Goal: Task Accomplishment & Management: Complete application form

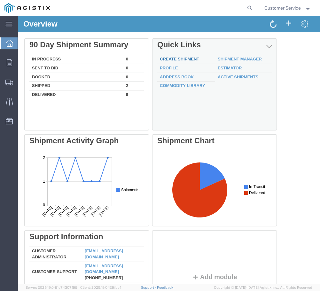
click at [193, 58] on link "Create Shipment" at bounding box center [179, 59] width 39 height 5
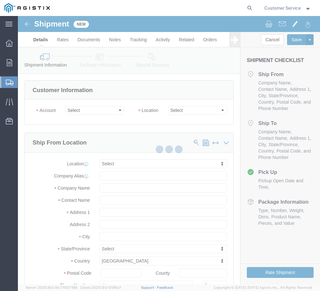
select select
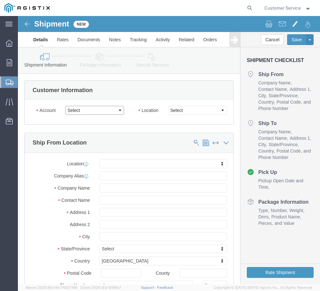
click select "Select PG&E Trenton Corp"
select select "9596"
click select "Select PG&E Trenton Corp"
select select "PURCHORD"
select select
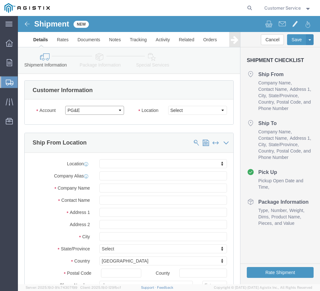
select select
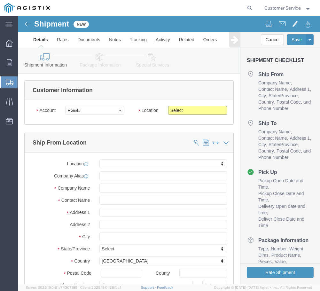
click select "Select All Others [GEOGRAPHIC_DATA] [GEOGRAPHIC_DATA] [GEOGRAPHIC_DATA] [GEOGRA…"
select select "19745"
click select "Select All Others [GEOGRAPHIC_DATA] [GEOGRAPHIC_DATA] [GEOGRAPHIC_DATA] [GEOGRA…"
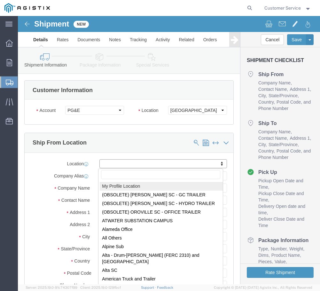
select select "MYPROFILE"
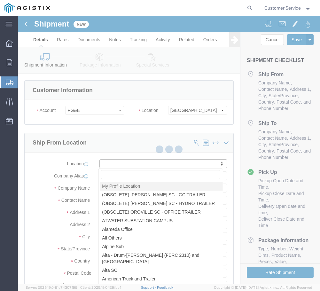
type input "Trenton Corp"
type input "Customer Service"
type input "[STREET_ADDRESS][PERSON_NAME]"
type input "[PERSON_NAME][GEOGRAPHIC_DATA]"
type input "48103"
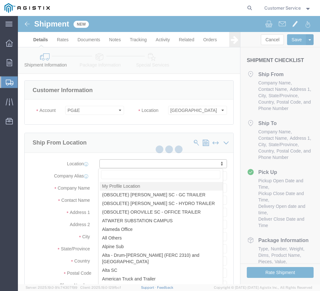
type input "[PHONE_NUMBER]"
type input "[EMAIL_ADDRESS][DOMAIN_NAME]"
checkbox input "true"
select select "MI"
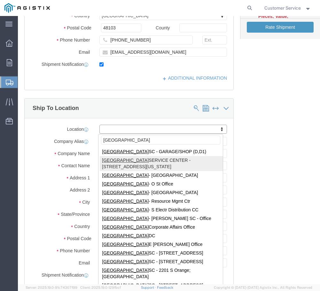
scroll to position [256, 0]
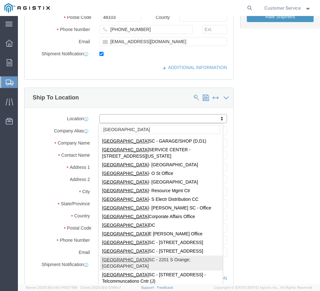
type input "[GEOGRAPHIC_DATA]"
select select "24986"
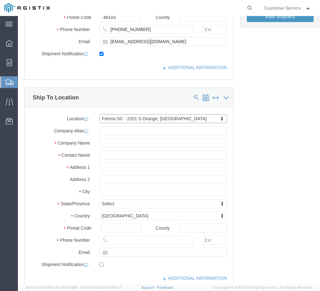
type input "74002"
type input "PG&E"
type input "[STREET_ADDRESS]"
type input "[GEOGRAPHIC_DATA]"
type input "93725"
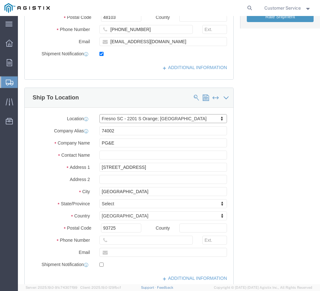
select select "CA"
click input "text"
paste input "[PERSON_NAME]"
click input "[PERSON_NAME]"
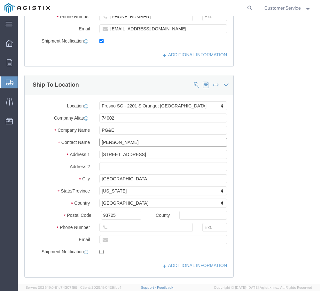
scroll to position [288, 0]
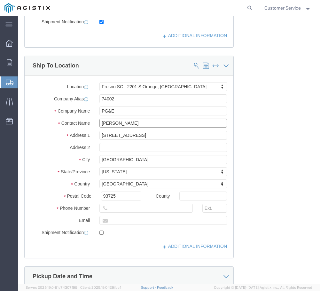
type input "[PERSON_NAME]"
click input "text"
paste input "[PHONE_NUMBER]"
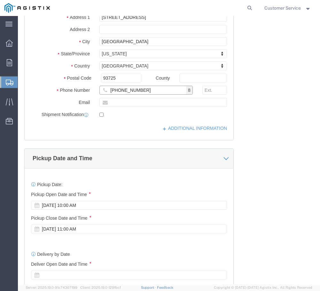
scroll to position [416, 0]
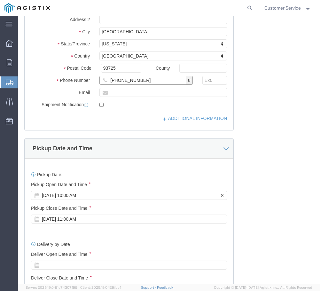
type input "[PHONE_NUMBER]"
click div "[DATE] 10:00 AM"
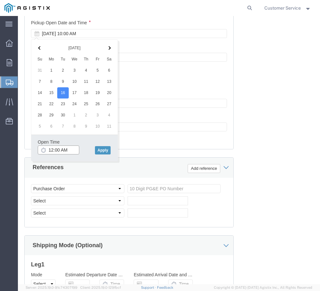
click input "12:00 AM"
type input "12:00 PM"
click button "Apply"
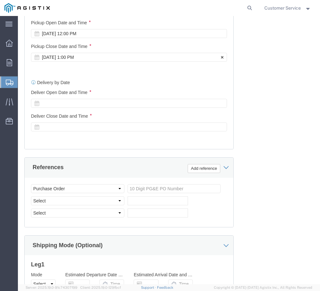
click div "[DATE] 1:00 PM"
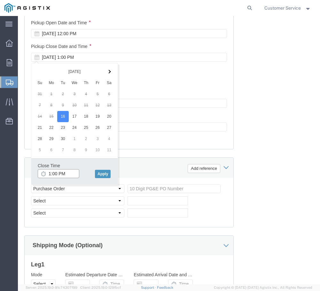
click input "1:00 PM"
type input "3:00 PM"
click button "Apply"
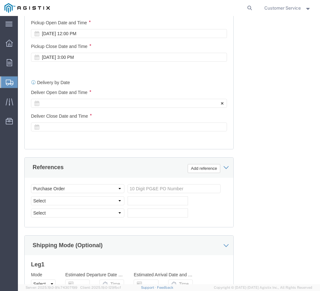
click div
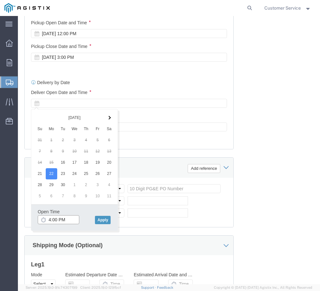
click input "4:00 PM"
click input "8:00 PM"
type input "8:00 am"
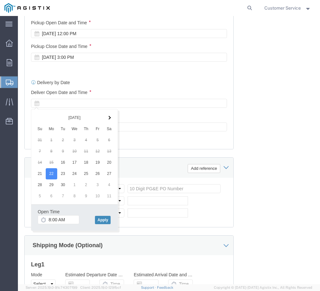
click button "Apply"
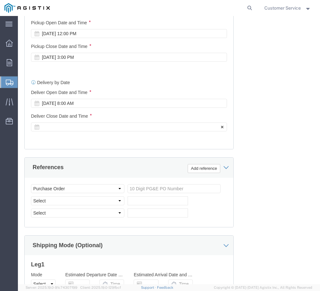
click div
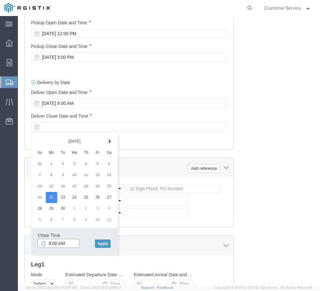
click input "9:00 AM"
click input "4:00 AM"
type input "4:00 pm"
click button "Apply"
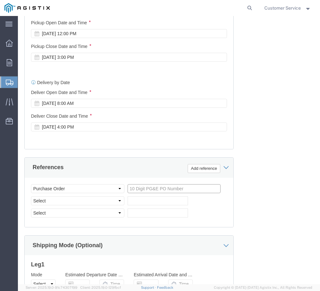
click input "text"
paste input "S100631011"
type input "S100631011"
click select "Select Account Type Activity ID Airline Appointment Number ASN Batch Request # …"
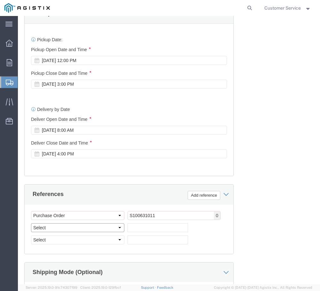
scroll to position [605, 0]
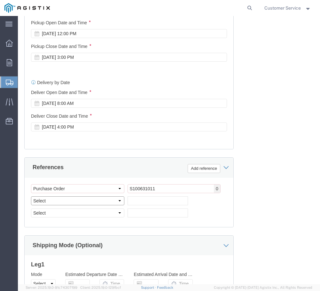
select select "SALEORDR"
click select "Select Account Type Activity ID Airline Appointment Number ASN Batch Request # …"
click input "text"
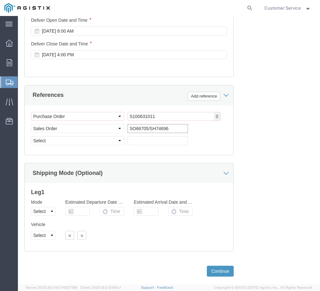
scroll to position [683, 0]
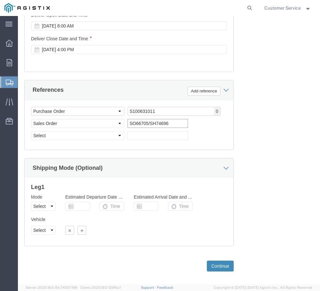
type input "SO66705/SH74696"
click button "Continue"
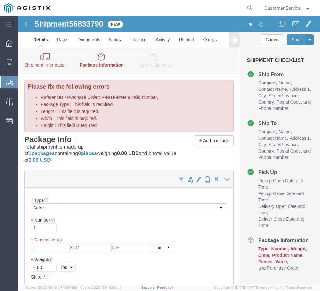
select select "CBOX"
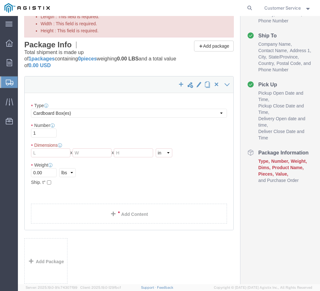
scroll to position [96, 0]
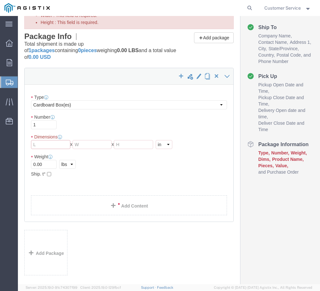
click input "Length : This field is required."
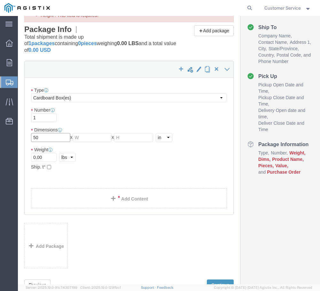
type input "50"
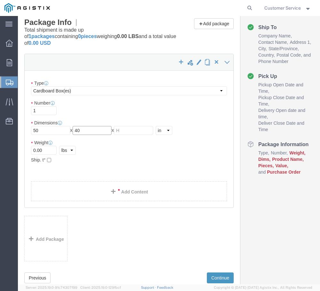
type input "40"
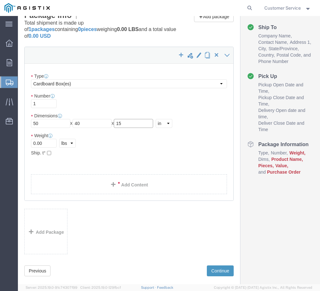
type input "15"
type input "190"
click link "Add Content"
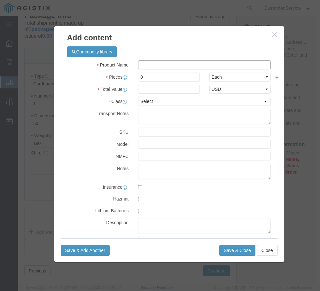
click input "text"
type input "Coating Material"
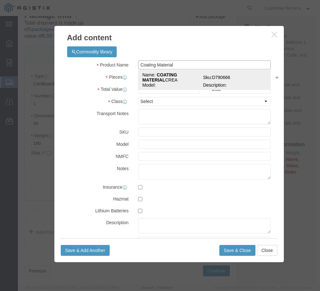
click strong "COATING MATERIAL"
select select
select select "USD"
type input "COATING MATERIAL CREA"
type input "D790666"
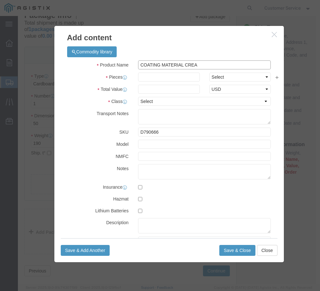
type input "COATING MATERIAL CREA"
click input "text"
type input "1"
click div "Product Name COATING MATERIAL CREA Coating Material Pieces 1 Select Bag Barrels…"
click select "Select Bag Barrels 100Board Feet Bottle Box Blister Pack Carats Can Capsule Car…"
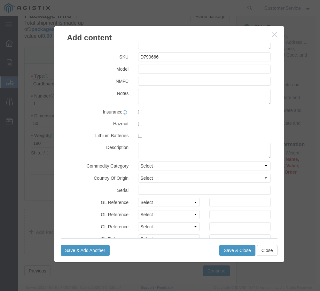
scroll to position [0, 0]
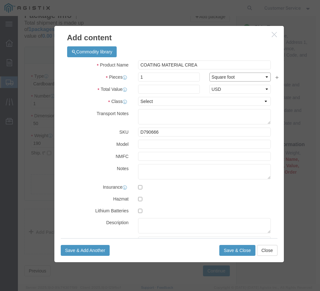
click select "Select Bag Barrels 100Board Feet Bottle Box Blister Pack Carats Can Capsule Car…"
select select "ROLL"
click select "Select Bag Barrels 100Board Feet Bottle Box Blister Pack Carats Can Capsule Car…"
click input "1"
type input "105"
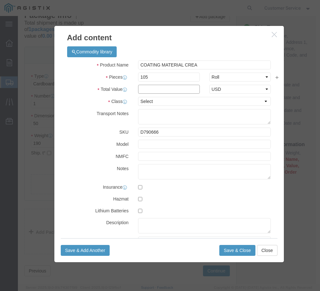
click input "text"
type input "13324.50"
click select "Select 50 55 60 65 70 85 92.5 100 125 175 250 300 400"
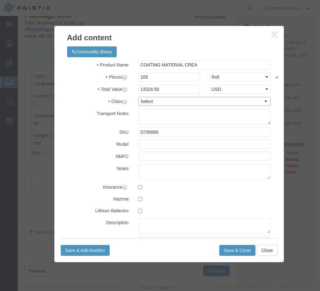
click select "Select 50 55 60 65 70 85 92.5 100 125 175 250 300 400"
select select "92.5"
click select "Select 50 55 60 65 70 85 92.5 100 125 175 250 300 400"
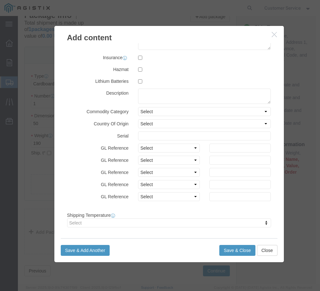
scroll to position [130, 0]
click button "Save & Close"
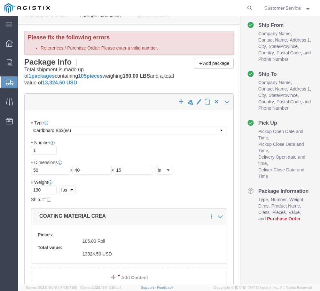
scroll to position [256, 0]
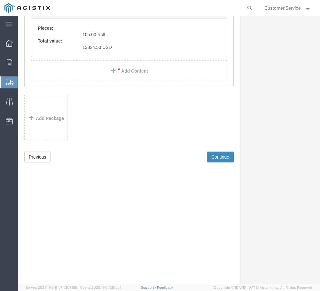
click button "Continue"
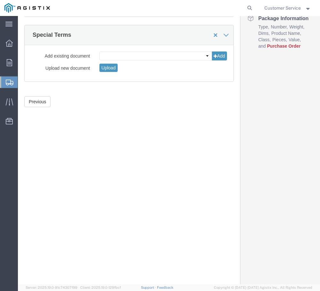
scroll to position [224, 0]
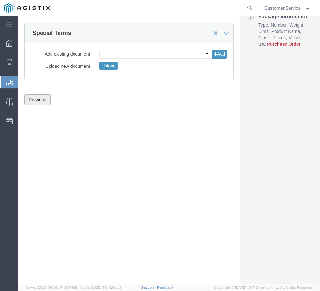
drag, startPoint x: 24, startPoint y: 81, endPoint x: 28, endPoint y: 81, distance: 4.5
click button "Previous"
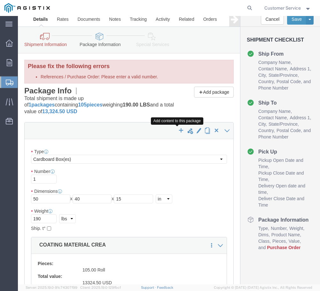
scroll to position [256, 0]
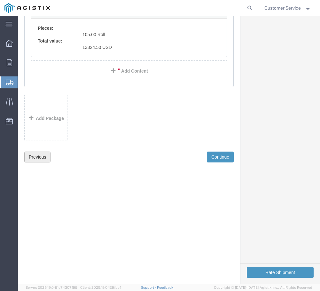
click button "Previous"
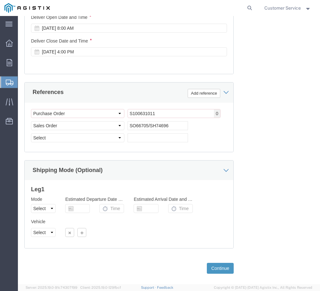
scroll to position [683, 0]
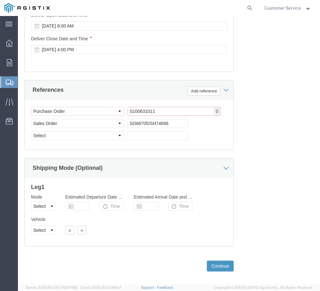
drag, startPoint x: 142, startPoint y: 94, endPoint x: 96, endPoint y: 97, distance: 46.2
click div "Select Account Type Activity ID Airline Appointment Number ASN Batch Request # …"
paste input "US1019514P"
drag, startPoint x: 150, startPoint y: 97, endPoint x: 108, endPoint y: 98, distance: 41.9
click div "Select Account Type Activity ID Airline Appointment Number ASN Batch Request # …"
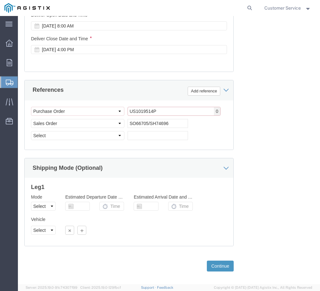
paste input "3501420110"
type input "3501420110"
click button "Continue"
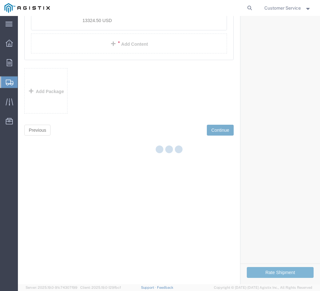
scroll to position [113, 0]
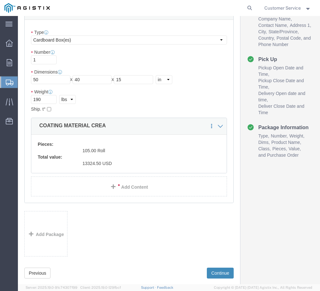
click button "Continue"
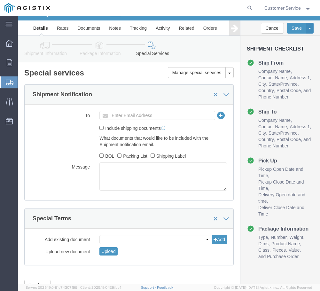
scroll to position [0, 0]
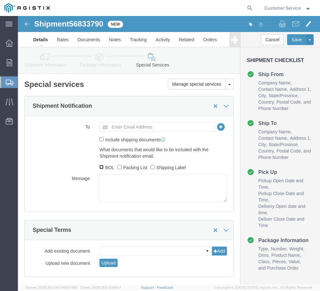
click input "BOL"
checkbox input "true"
click button "Save"
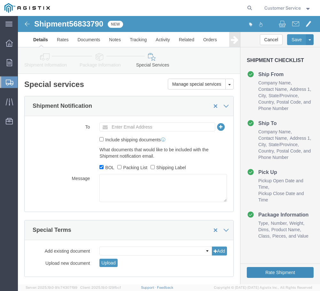
click button "Rate Shipment"
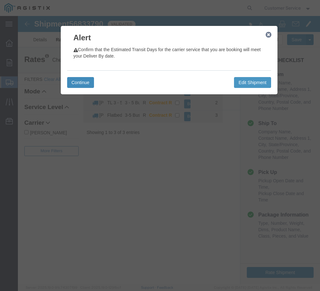
click at [81, 81] on button "Continue" at bounding box center [80, 82] width 27 height 11
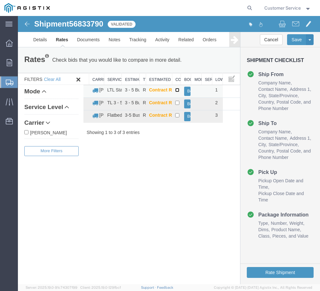
click at [177, 90] on input "checkbox" at bounding box center [177, 90] width 4 height 4
checkbox input "true"
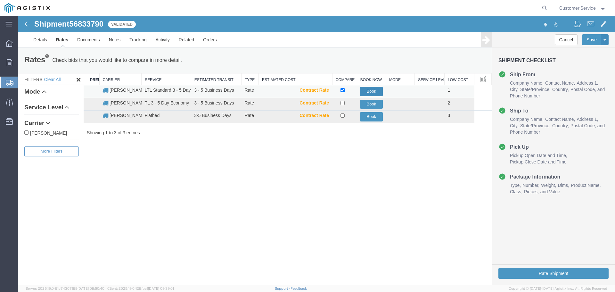
click at [320, 89] on button "Book" at bounding box center [371, 91] width 22 height 9
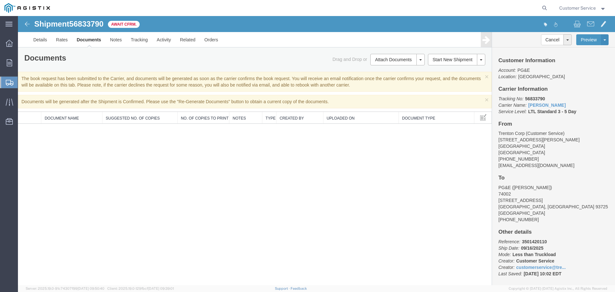
click at [245, 77] on div "× The book request has been submitted to the Carrier, and documents will be gen…" at bounding box center [254, 82] width 473 height 20
click at [85, 42] on link "Documents" at bounding box center [88, 39] width 33 height 15
click at [88, 24] on span "56833790" at bounding box center [86, 24] width 34 height 9
copy span "56833790"
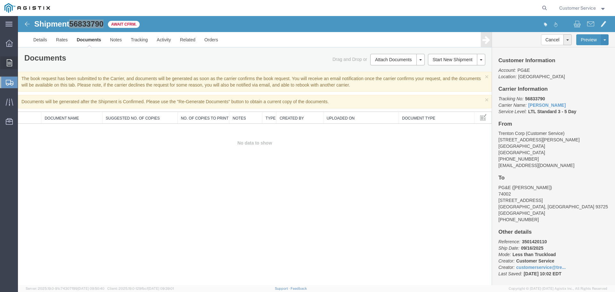
click at [7, 63] on icon at bounding box center [9, 62] width 5 height 7
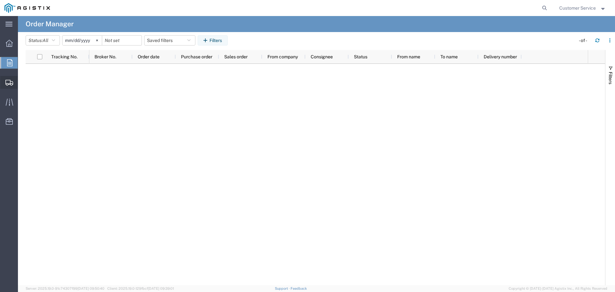
click at [0, 0] on span "Shipment Manager" at bounding box center [0, 0] width 0 height 0
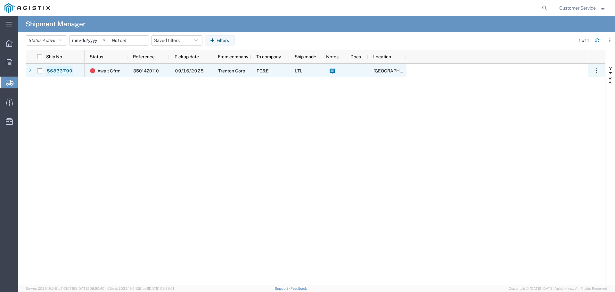
click at [59, 71] on link "56833790" at bounding box center [59, 71] width 26 height 10
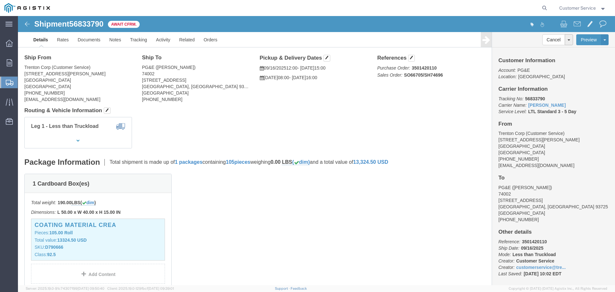
scroll to position [32, 0]
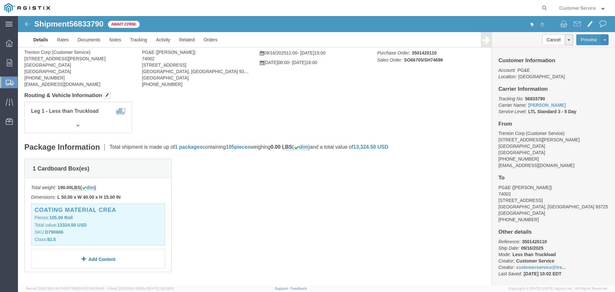
click link "Add Content"
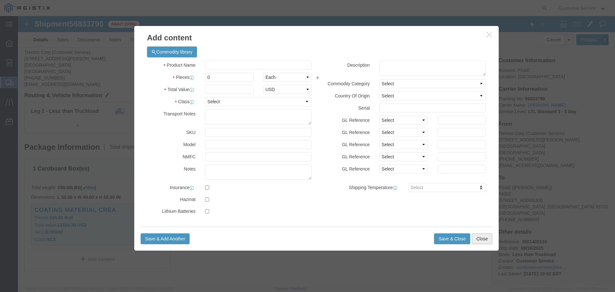
click button "Close"
